Goal: Check status

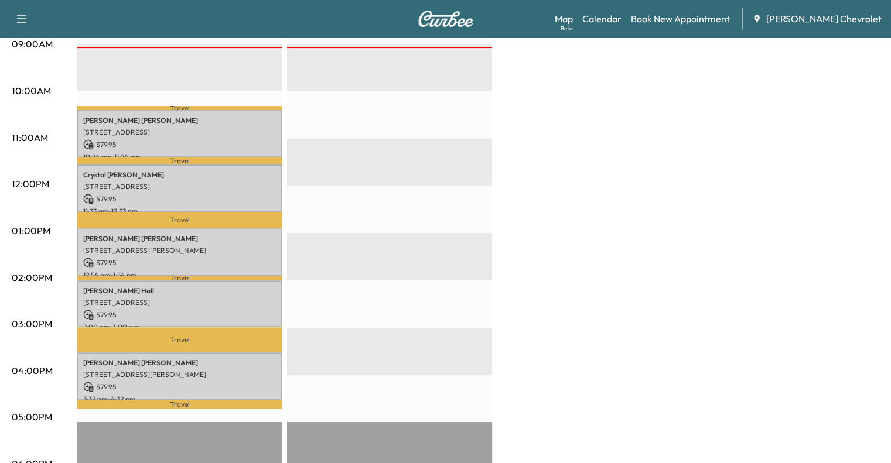
scroll to position [375, 0]
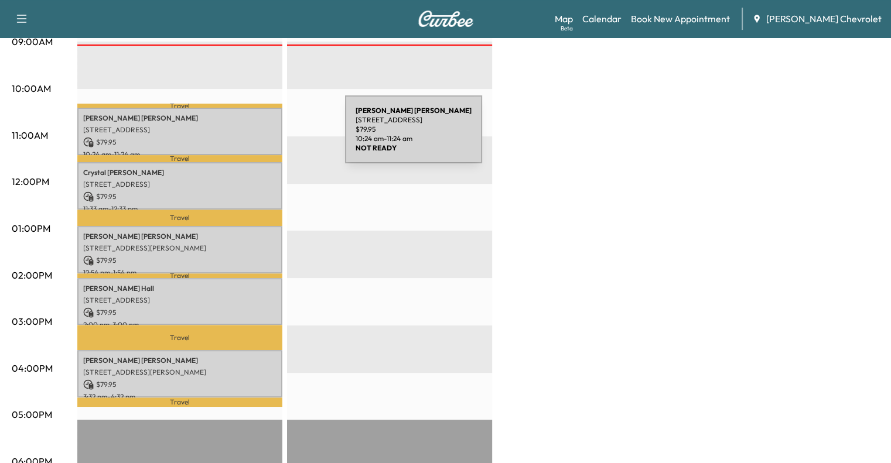
click at [257, 137] on p "$ 79.95" at bounding box center [179, 142] width 193 height 11
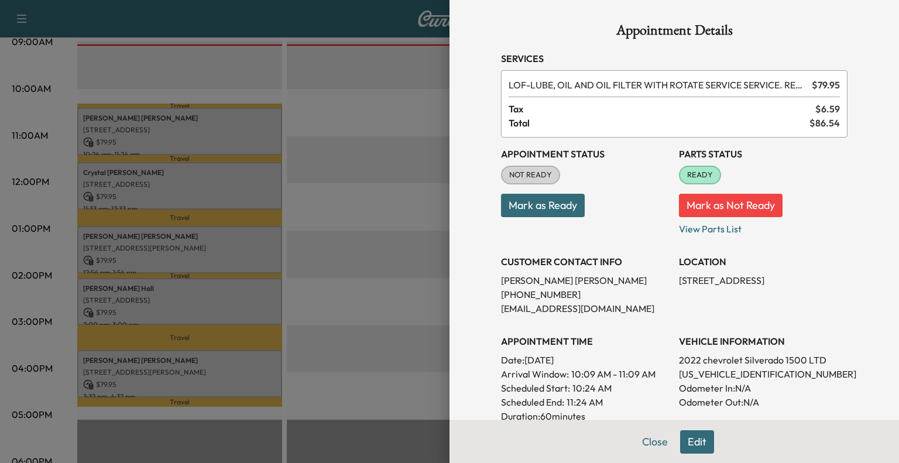
click at [555, 211] on button "Mark as Ready" at bounding box center [543, 205] width 84 height 23
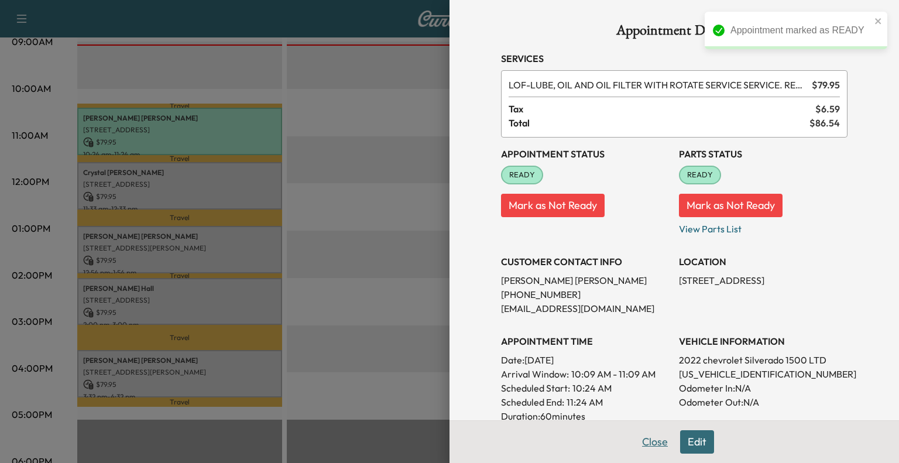
click at [643, 444] on button "Close" at bounding box center [655, 441] width 41 height 23
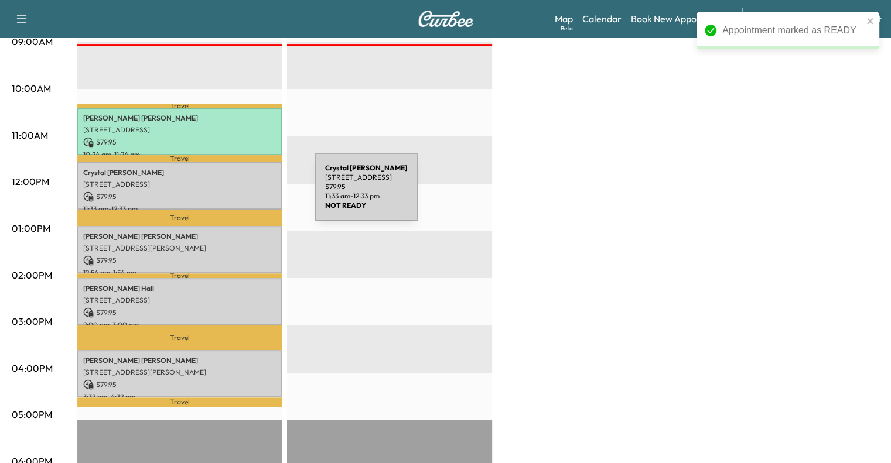
click at [227, 194] on p "$ 79.95" at bounding box center [179, 196] width 193 height 11
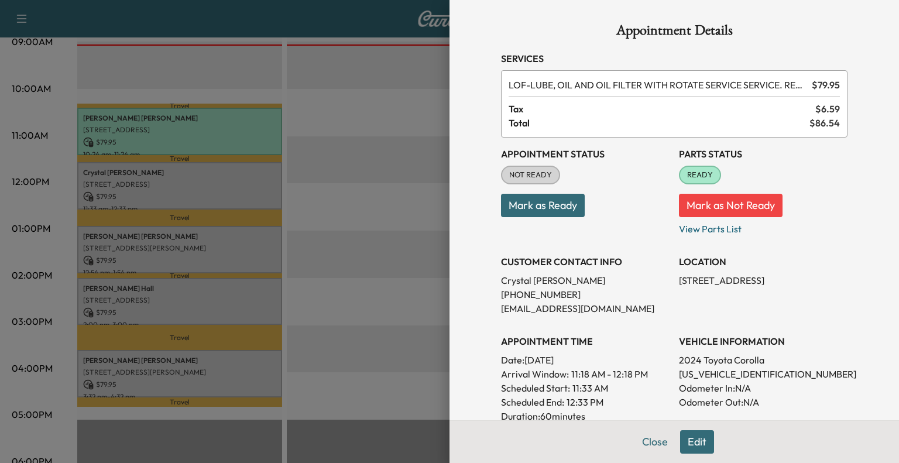
click at [529, 199] on button "Mark as Ready" at bounding box center [543, 205] width 84 height 23
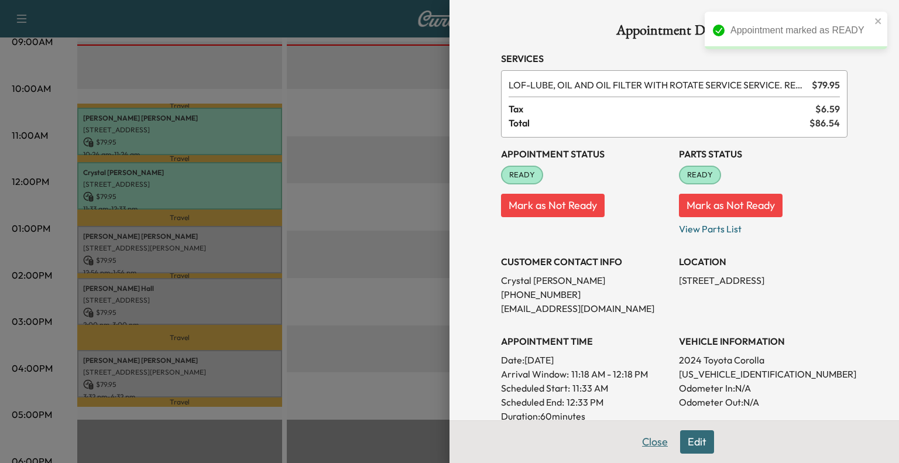
click at [639, 451] on button "Close" at bounding box center [655, 441] width 41 height 23
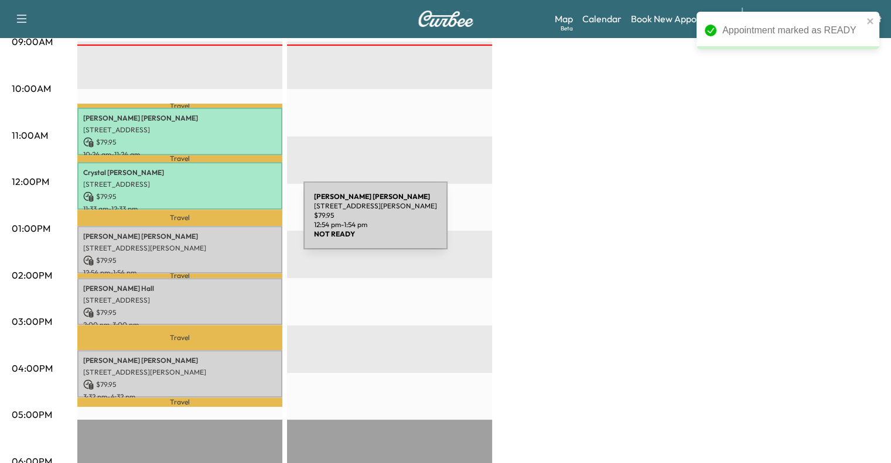
click at [215, 226] on div "[PERSON_NAME] [STREET_ADDRESS][PERSON_NAME] $ 79.95 12:54 pm - 1:54 pm" at bounding box center [179, 249] width 205 height 47
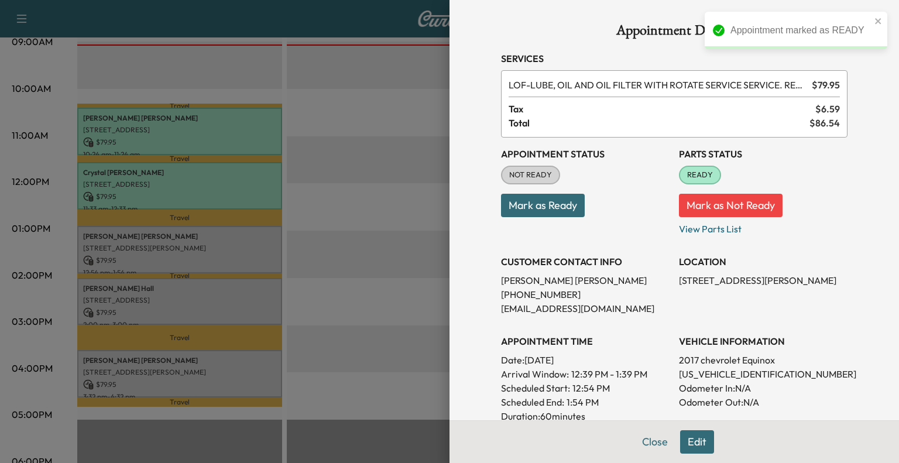
click at [566, 210] on button "Mark as Ready" at bounding box center [543, 205] width 84 height 23
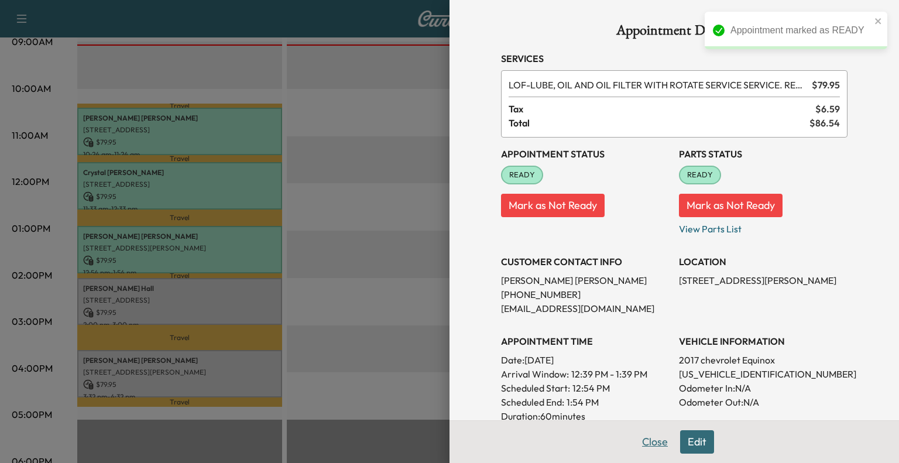
click at [635, 437] on button "Close" at bounding box center [655, 441] width 41 height 23
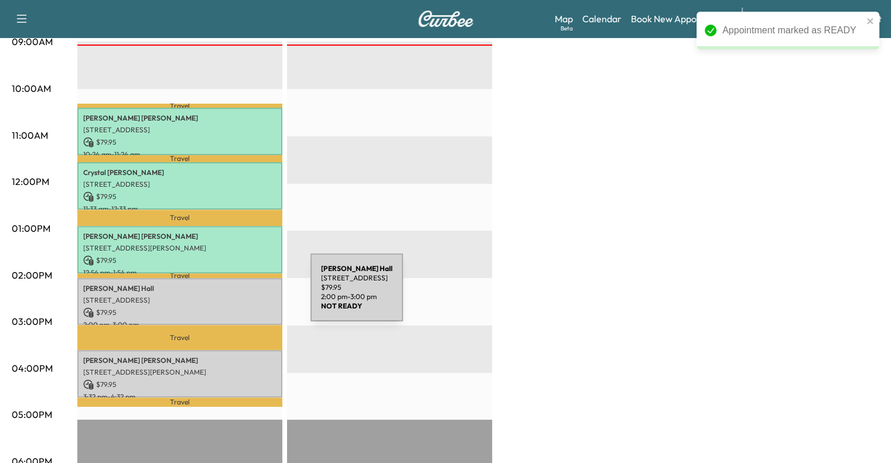
click at [223, 296] on p "[STREET_ADDRESS]" at bounding box center [179, 300] width 193 height 9
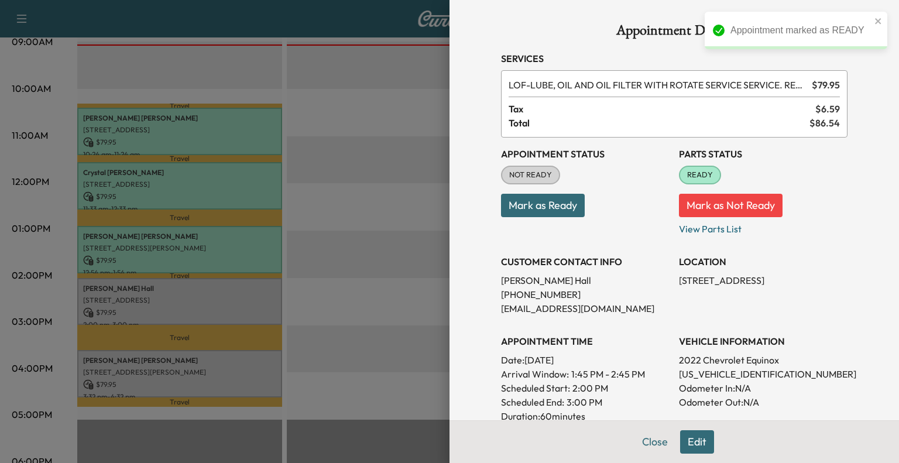
click at [543, 213] on button "Mark as Ready" at bounding box center [543, 205] width 84 height 23
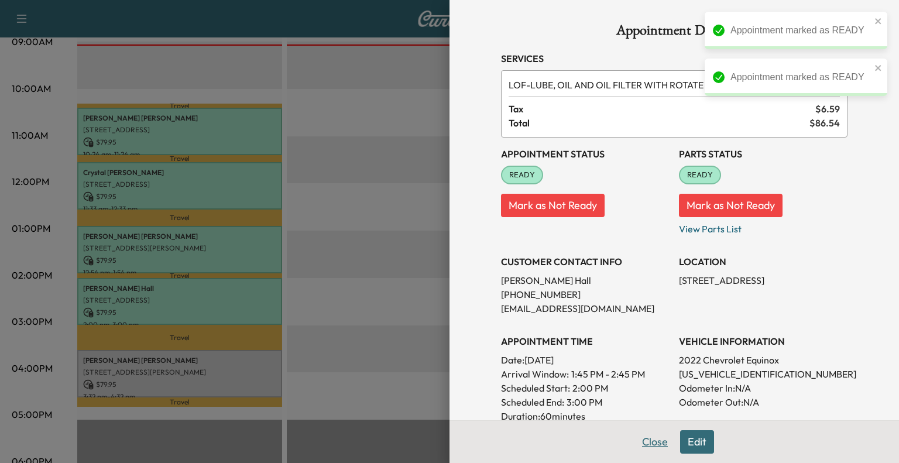
click at [649, 449] on button "Close" at bounding box center [655, 441] width 41 height 23
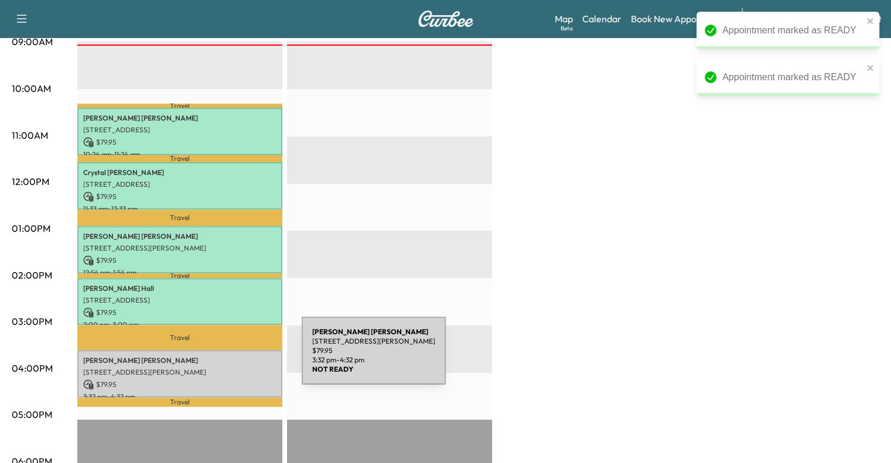
click at [213, 358] on p "[PERSON_NAME]" at bounding box center [179, 360] width 193 height 9
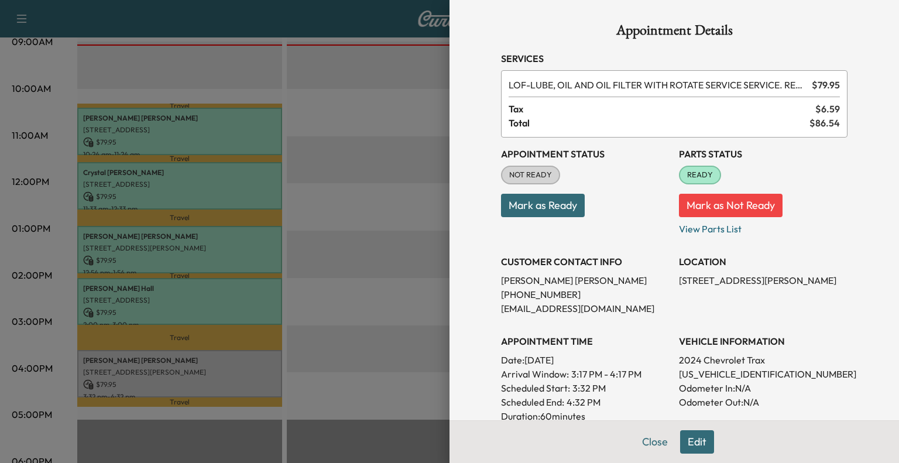
click at [556, 202] on button "Mark as Ready" at bounding box center [543, 205] width 84 height 23
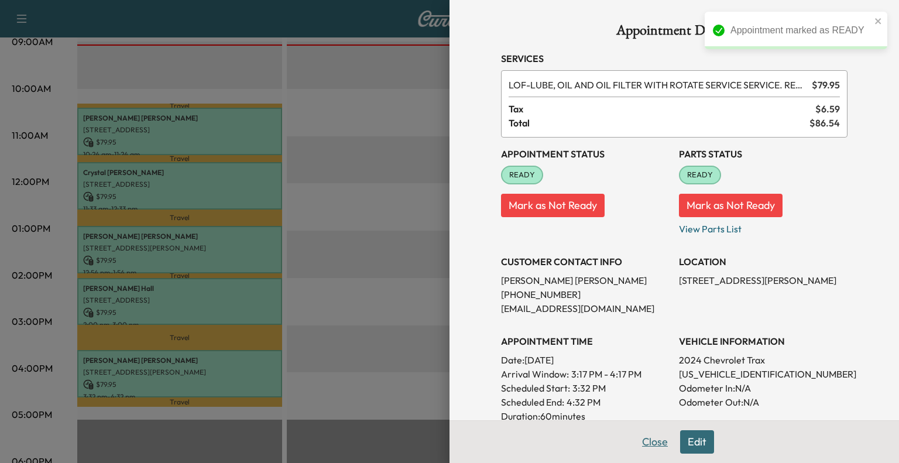
click at [642, 449] on button "Close" at bounding box center [655, 441] width 41 height 23
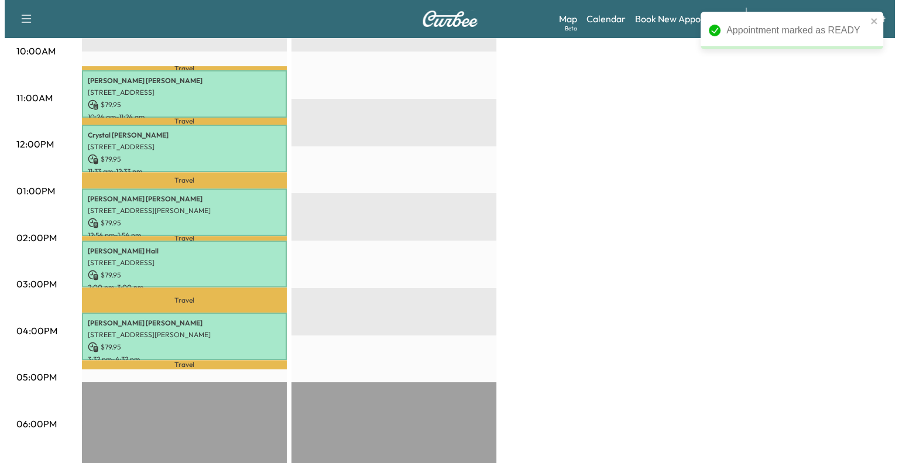
scroll to position [413, 0]
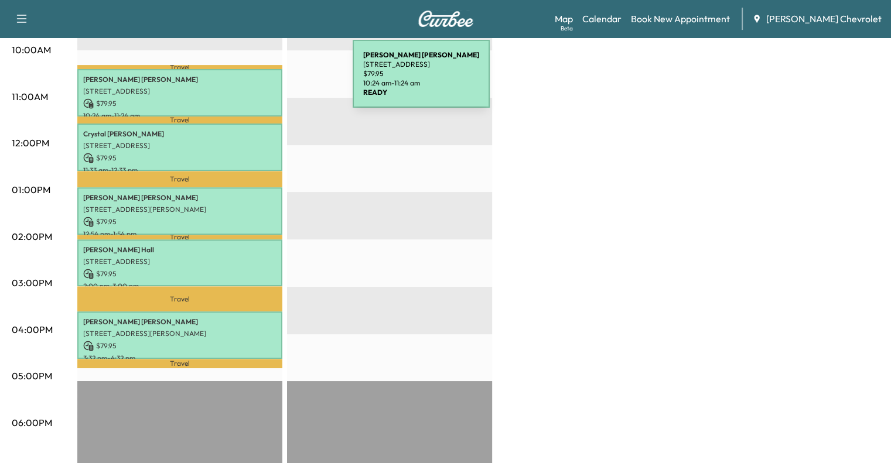
click at [253, 87] on p "[STREET_ADDRESS]" at bounding box center [179, 91] width 193 height 9
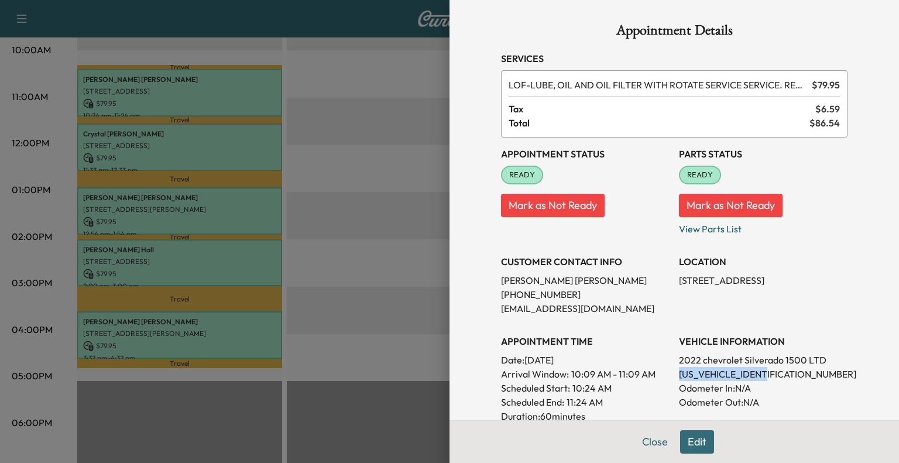
drag, startPoint x: 668, startPoint y: 374, endPoint x: 783, endPoint y: 380, distance: 114.9
click at [783, 380] on div "Appointment Status READY Mark as Not Ready Parts Status READY Mark as Not Ready…" at bounding box center [674, 327] width 347 height 379
copy p "[US_VEHICLE_IDENTIFICATION_NUMBER]"
click at [651, 448] on button "Close" at bounding box center [655, 441] width 41 height 23
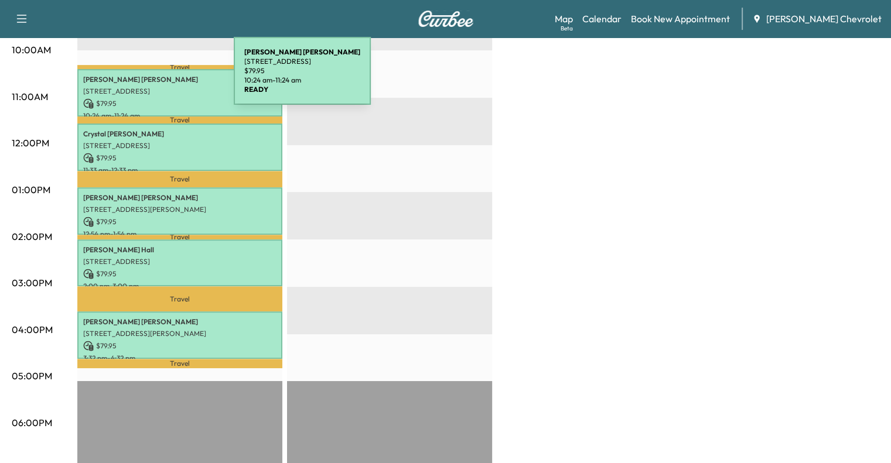
click at [146, 78] on p "[PERSON_NAME]" at bounding box center [179, 79] width 193 height 9
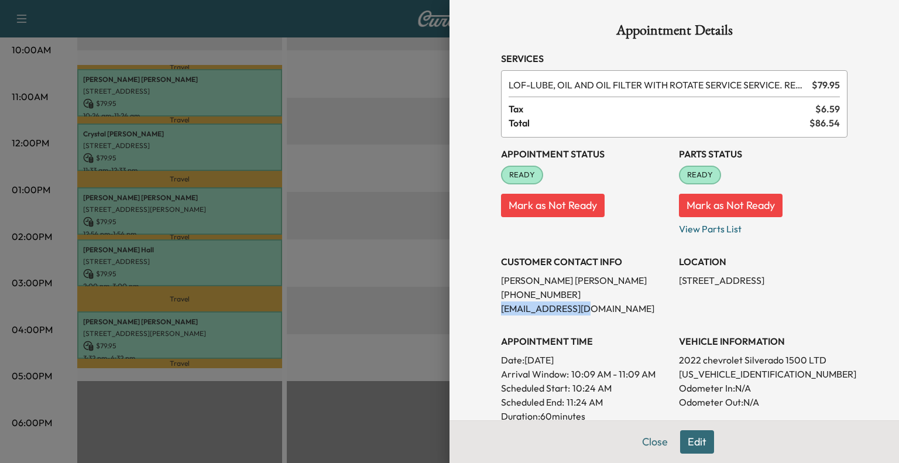
drag, startPoint x: 492, startPoint y: 303, endPoint x: 594, endPoint y: 310, distance: 102.1
click at [594, 310] on p "[EMAIL_ADDRESS][DOMAIN_NAME]" at bounding box center [585, 309] width 169 height 14
copy p "[EMAIL_ADDRESS][DOMAIN_NAME]"
drag, startPoint x: 671, startPoint y: 372, endPoint x: 758, endPoint y: 372, distance: 86.7
click at [758, 372] on p "[US_VEHICLE_IDENTIFICATION_NUMBER]" at bounding box center [763, 374] width 169 height 14
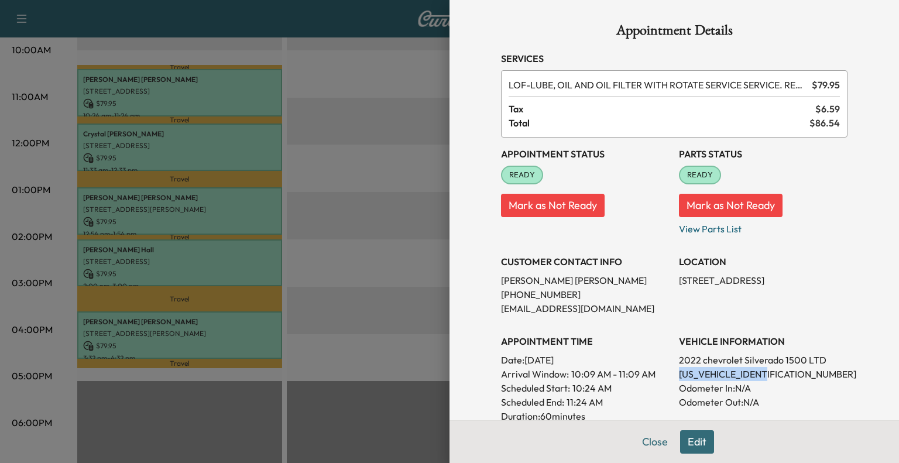
copy p "[US_VEHICLE_IDENTIFICATION_NUMBER]"
click at [642, 444] on button "Close" at bounding box center [655, 441] width 41 height 23
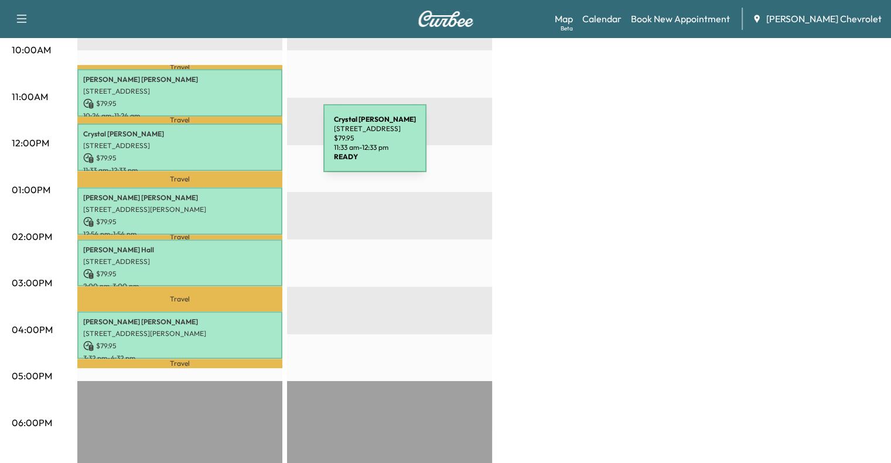
click at [235, 145] on p "[STREET_ADDRESS]" at bounding box center [179, 145] width 193 height 9
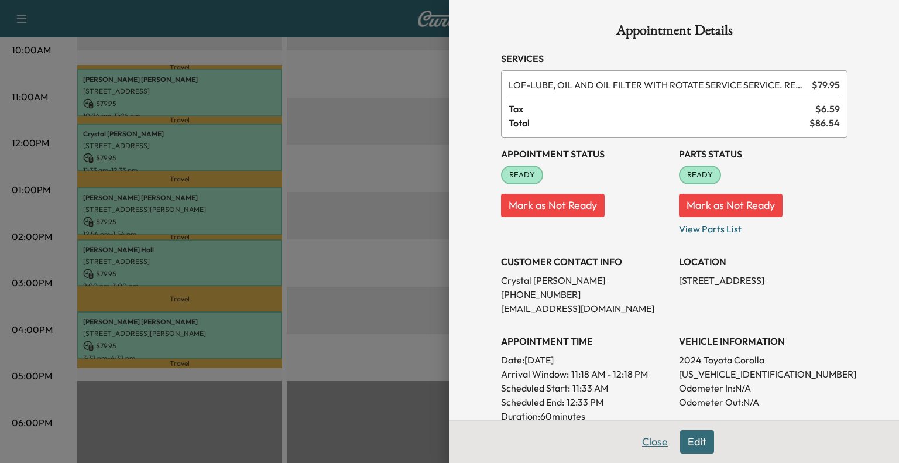
click at [644, 447] on button "Close" at bounding box center [655, 441] width 41 height 23
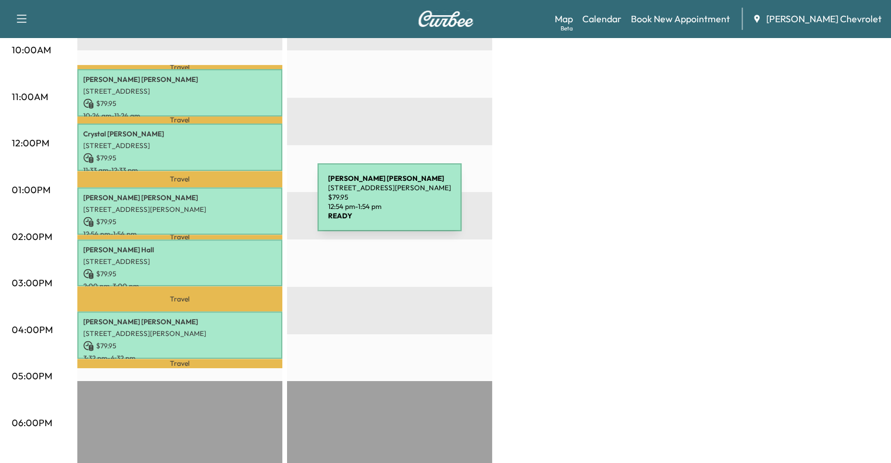
click at [232, 205] on p "[STREET_ADDRESS][PERSON_NAME]" at bounding box center [179, 209] width 193 height 9
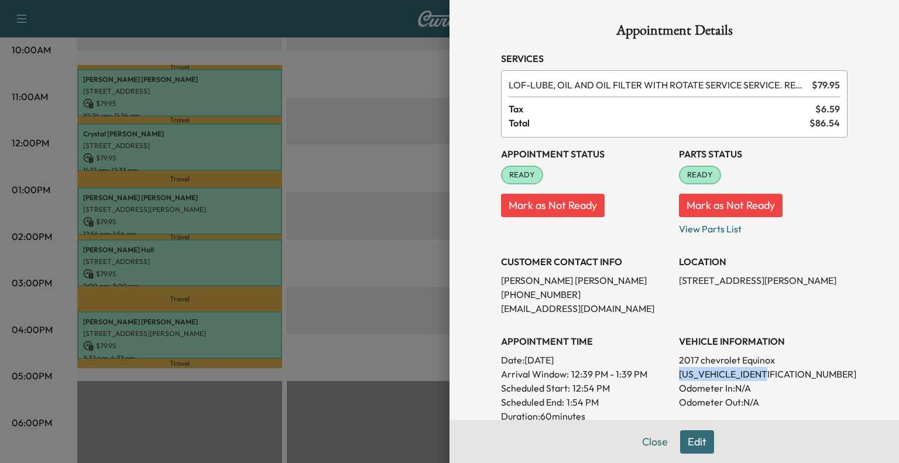
drag, startPoint x: 666, startPoint y: 373, endPoint x: 764, endPoint y: 368, distance: 97.4
click at [764, 368] on div "Appointment Status READY Mark as Not Ready Parts Status READY Mark as Not Ready…" at bounding box center [674, 327] width 347 height 379
copy p "[US_VEHICLE_IDENTIFICATION_NUMBER]"
click at [644, 440] on button "Close" at bounding box center [655, 441] width 41 height 23
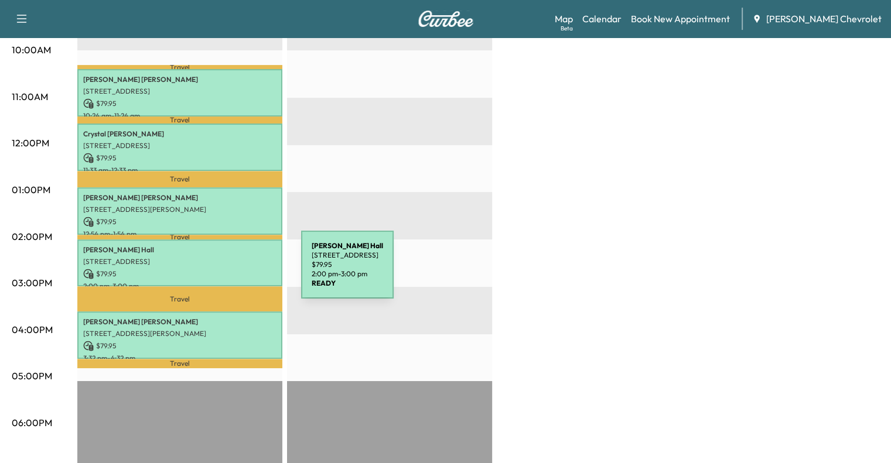
click at [213, 271] on p "$ 79.95" at bounding box center [179, 274] width 193 height 11
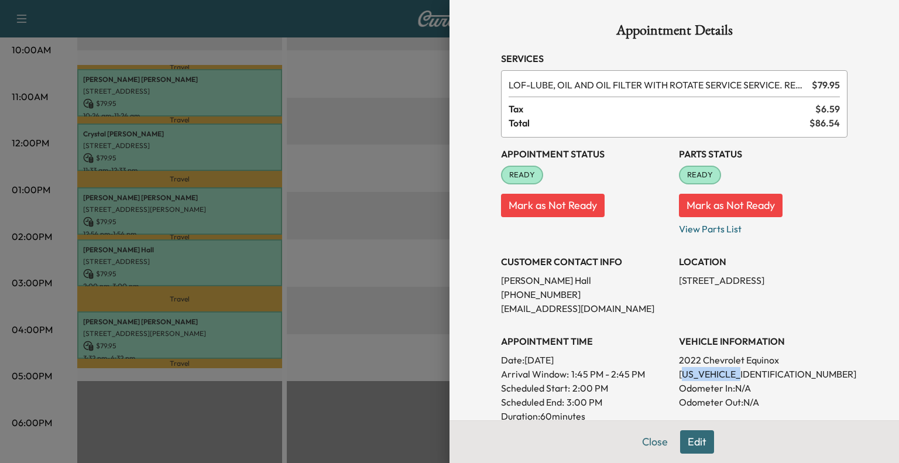
drag, startPoint x: 673, startPoint y: 373, endPoint x: 740, endPoint y: 372, distance: 66.8
click at [740, 372] on p "[US_VEHICLE_IDENTIFICATION_NUMBER]" at bounding box center [763, 374] width 169 height 14
click at [662, 374] on div "Appointment Status READY Mark as Not Ready Parts Status READY Mark as Not Ready…" at bounding box center [674, 327] width 347 height 379
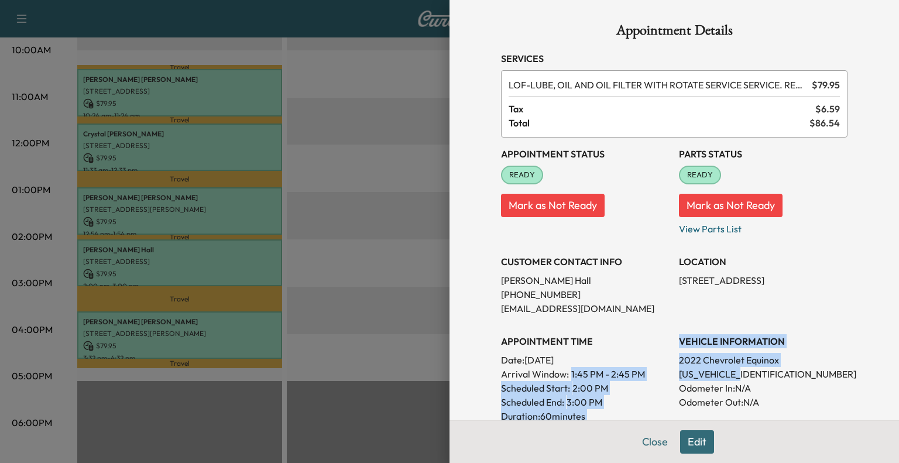
drag, startPoint x: 662, startPoint y: 374, endPoint x: 744, endPoint y: 372, distance: 82.6
click at [744, 372] on div "Appointment Status READY Mark as Not Ready Parts Status READY Mark as Not Ready…" at bounding box center [674, 327] width 347 height 379
click at [732, 372] on p "[US_VEHICLE_IDENTIFICATION_NUMBER]" at bounding box center [763, 374] width 169 height 14
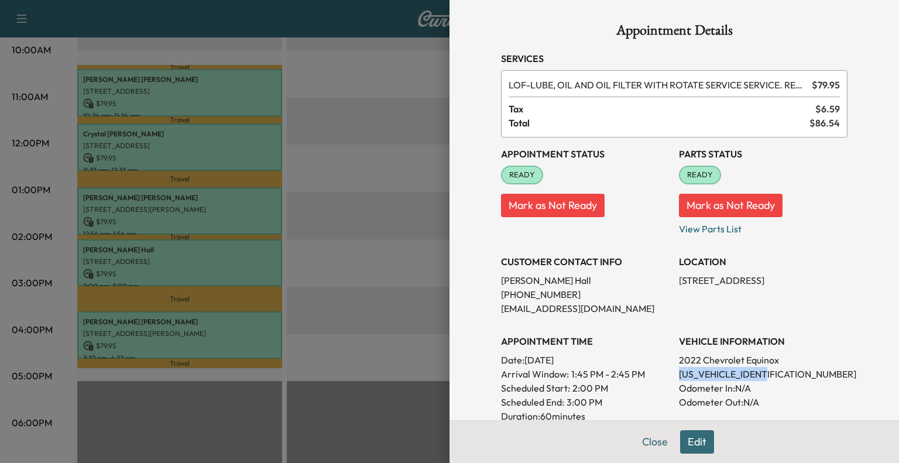
drag, startPoint x: 671, startPoint y: 372, endPoint x: 771, endPoint y: 375, distance: 100.2
click at [771, 375] on p "[US_VEHICLE_IDENTIFICATION_NUMBER]" at bounding box center [763, 374] width 169 height 14
copy p "[US_VEHICLE_IDENTIFICATION_NUMBER]"
click at [636, 442] on button "Close" at bounding box center [655, 441] width 41 height 23
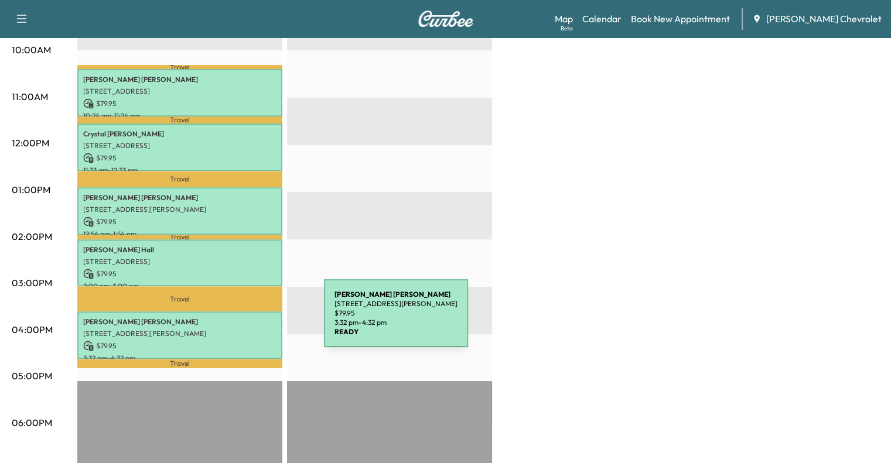
click at [236, 320] on p "[PERSON_NAME]" at bounding box center [179, 321] width 193 height 9
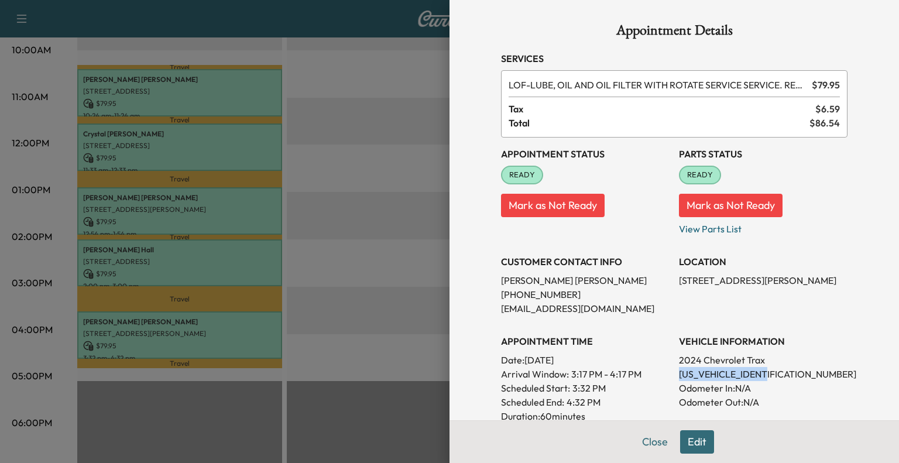
drag, startPoint x: 668, startPoint y: 372, endPoint x: 766, endPoint y: 374, distance: 98.4
click at [766, 374] on div "Appointment Status READY Mark as Not Ready Parts Status READY Mark as Not Ready…" at bounding box center [674, 327] width 347 height 379
copy p "[US_VEHICLE_IDENTIFICATION_NUMBER]"
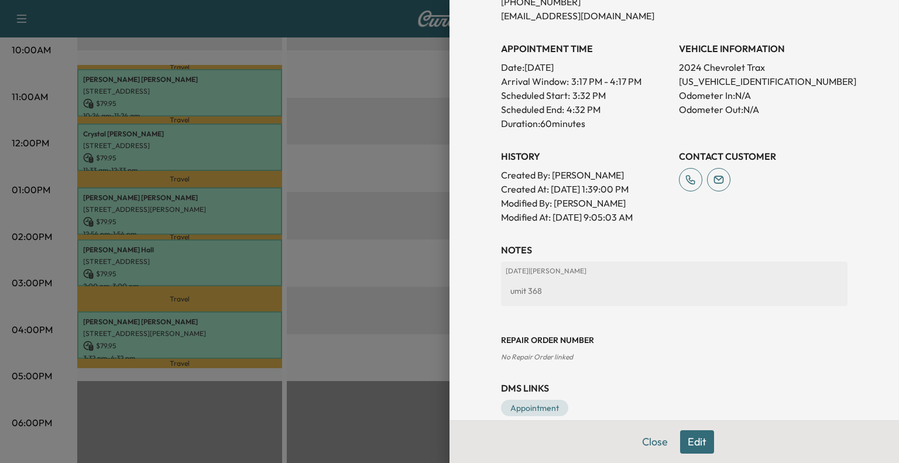
scroll to position [305, 0]
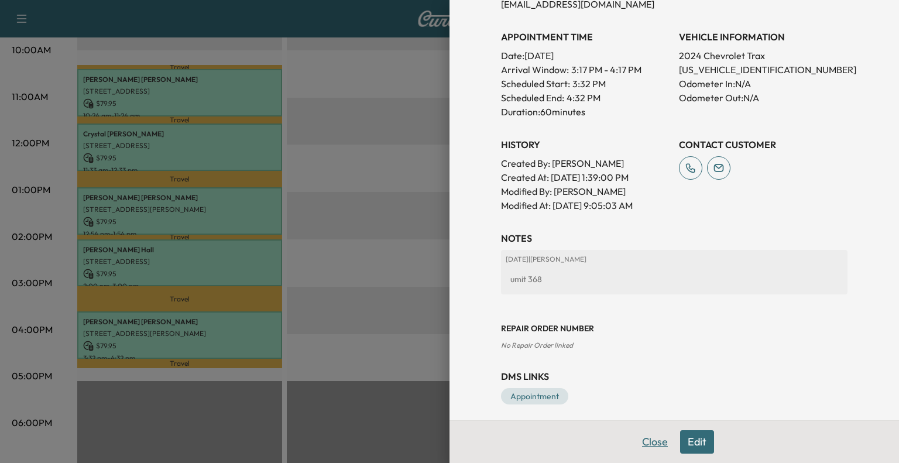
click at [646, 446] on button "Close" at bounding box center [655, 441] width 41 height 23
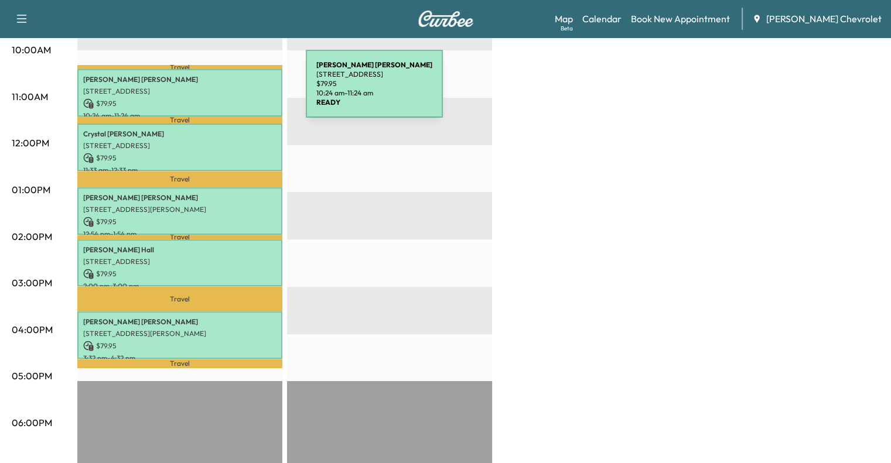
click at [218, 91] on p "[STREET_ADDRESS]" at bounding box center [179, 91] width 193 height 9
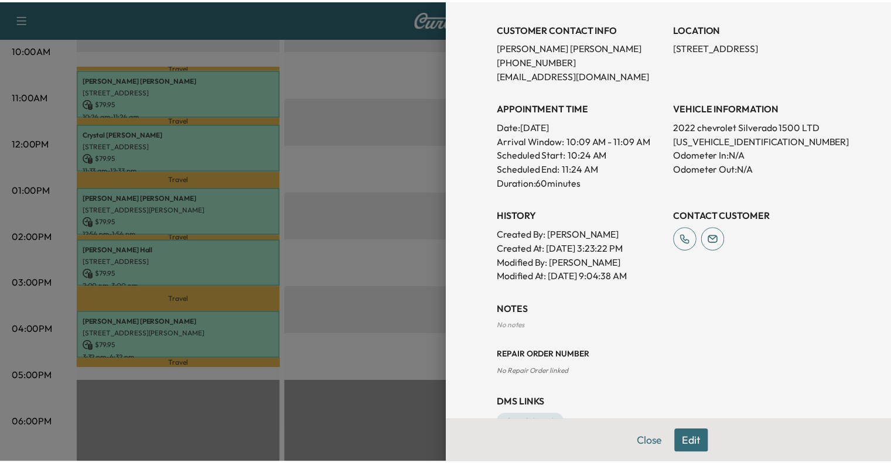
scroll to position [267, 0]
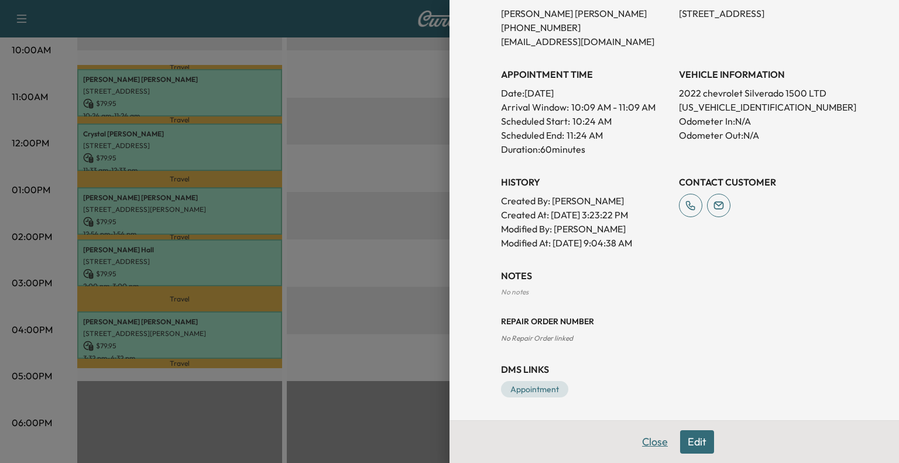
click at [635, 441] on button "Close" at bounding box center [655, 441] width 41 height 23
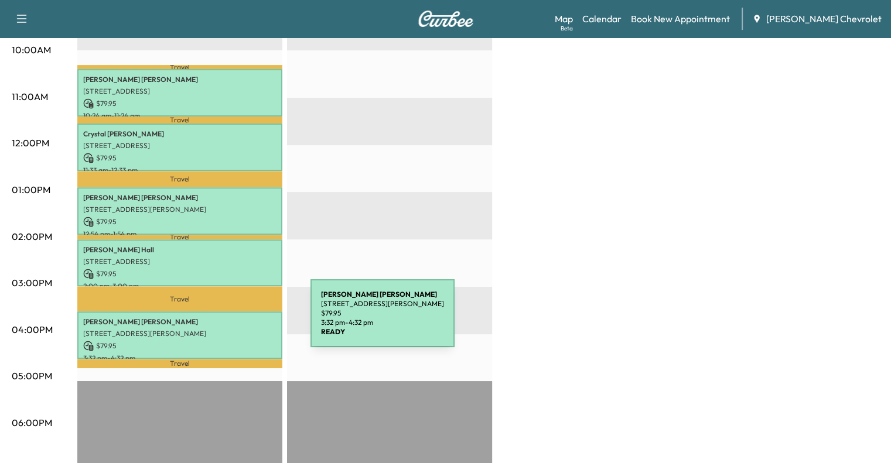
click at [223, 320] on p "[PERSON_NAME]" at bounding box center [179, 321] width 193 height 9
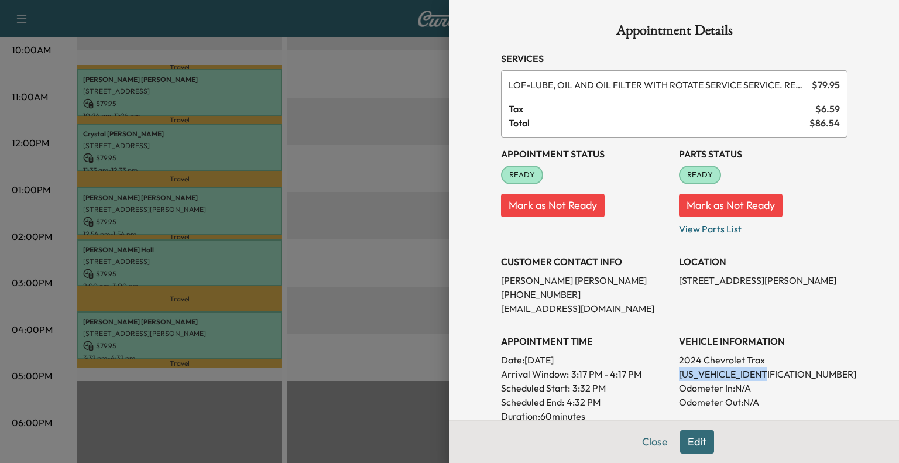
drag, startPoint x: 670, startPoint y: 374, endPoint x: 768, endPoint y: 367, distance: 98.6
click at [768, 367] on p "[US_VEHICLE_IDENTIFICATION_NUMBER]" at bounding box center [763, 374] width 169 height 14
copy p "[US_VEHICLE_IDENTIFICATION_NUMBER]"
click at [639, 437] on button "Close" at bounding box center [655, 441] width 41 height 23
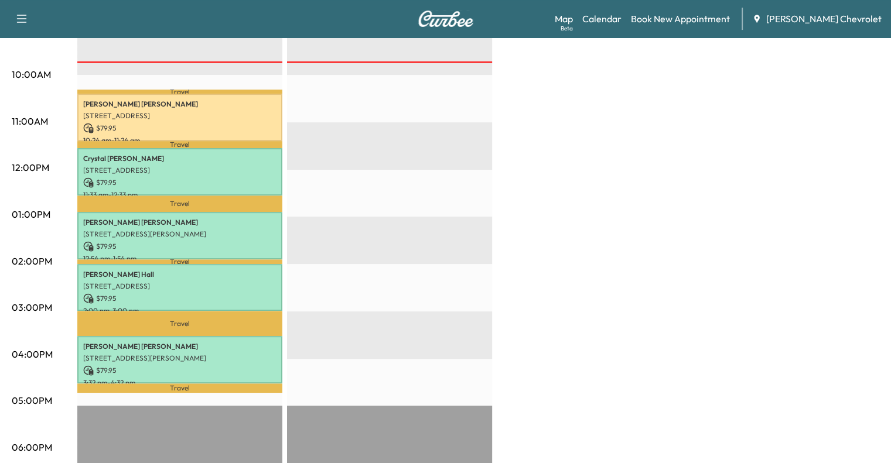
scroll to position [389, 0]
